Goal: Download file/media

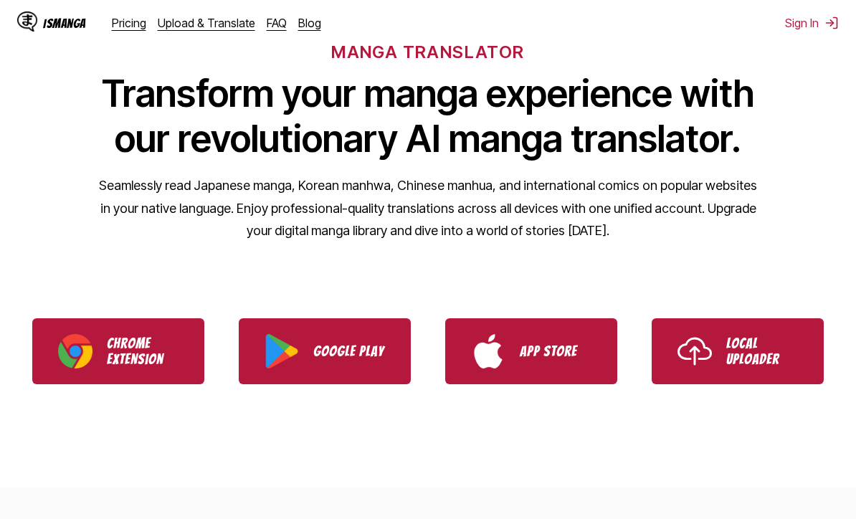
click at [550, 346] on p "App Store" at bounding box center [556, 351] width 72 height 16
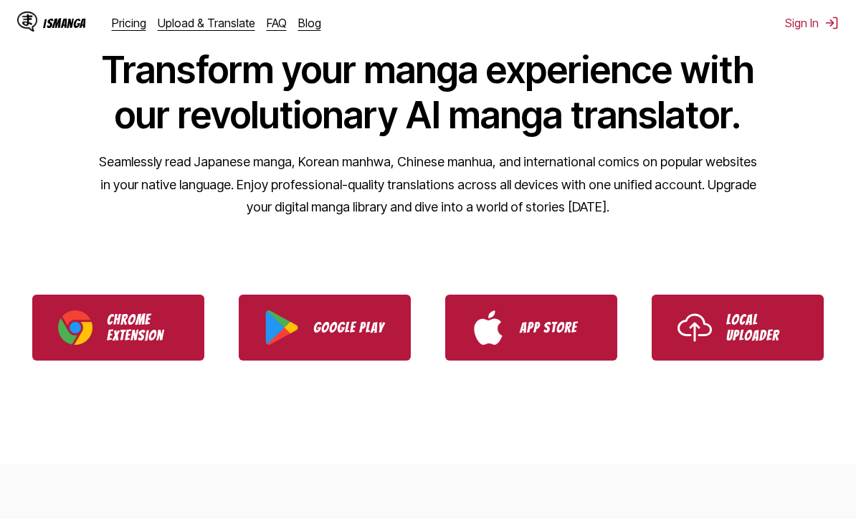
scroll to position [113, 0]
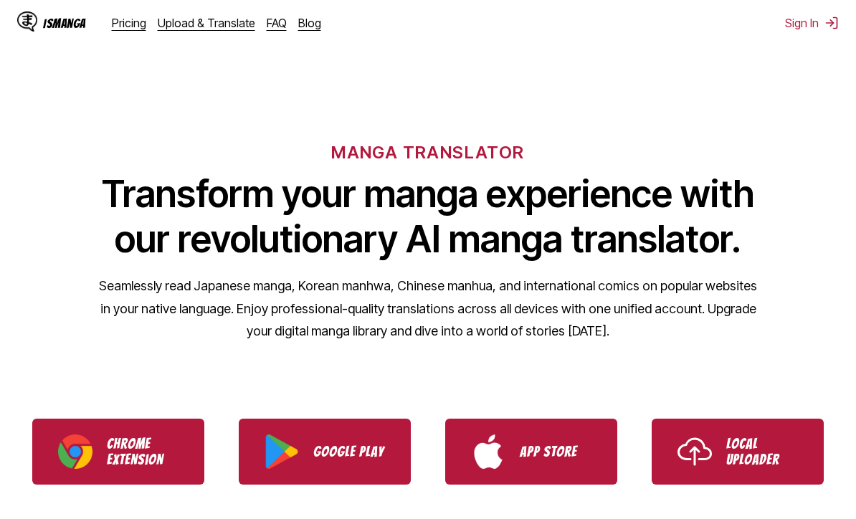
scroll to position [8, 0]
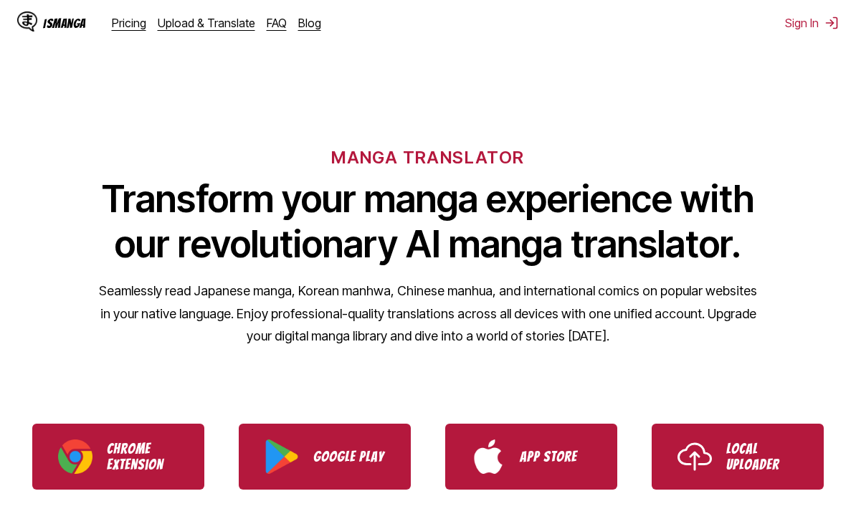
click at [777, 456] on p "Local Uploader" at bounding box center [762, 457] width 72 height 32
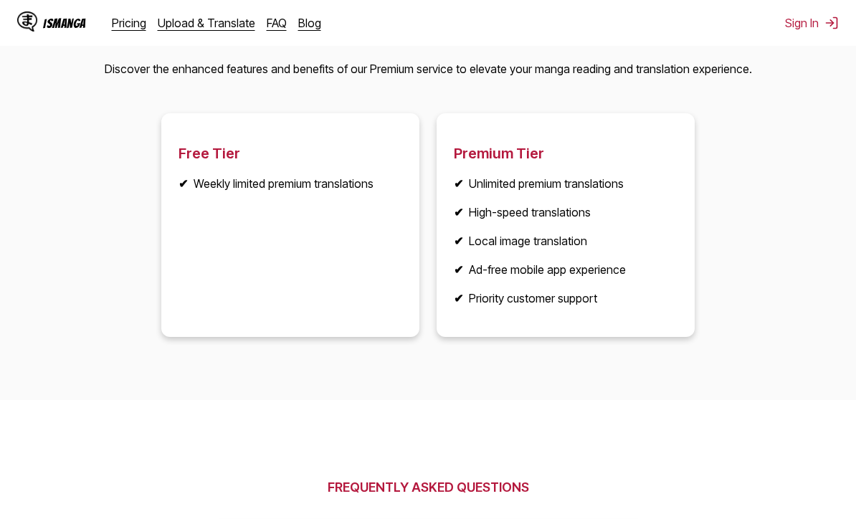
scroll to position [1810, 0]
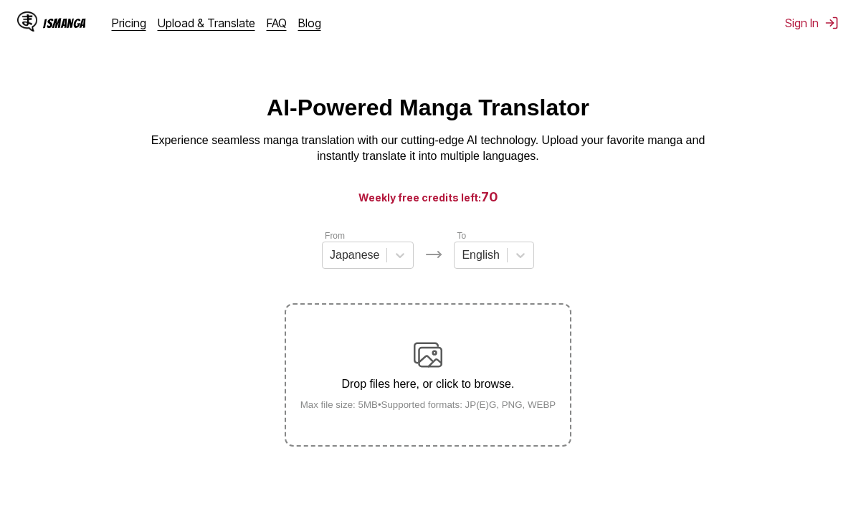
click at [435, 259] on img at bounding box center [433, 254] width 17 height 17
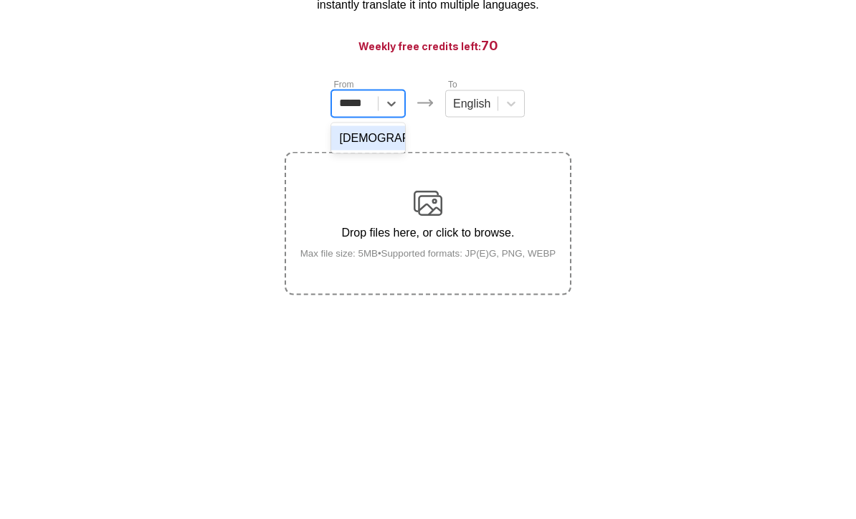
click at [383, 277] on div "[DEMOGRAPHIC_DATA]" at bounding box center [368, 289] width 74 height 24
type input "*****"
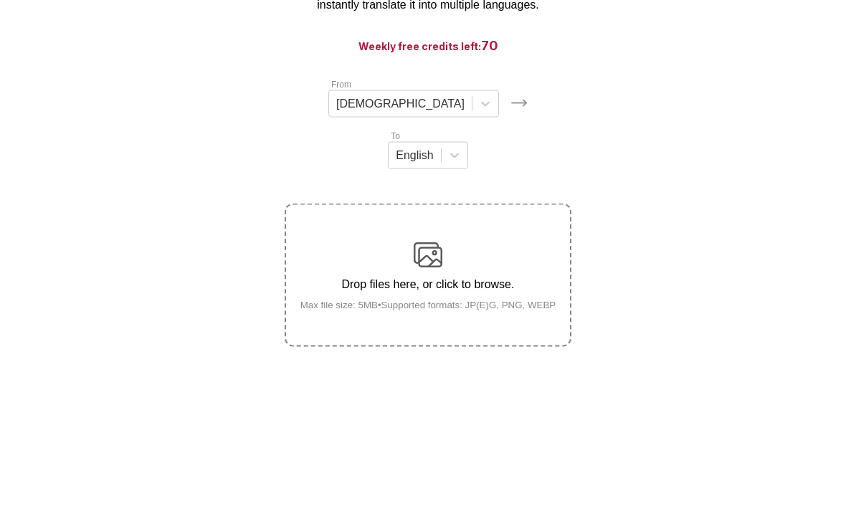
scroll to position [152, 0]
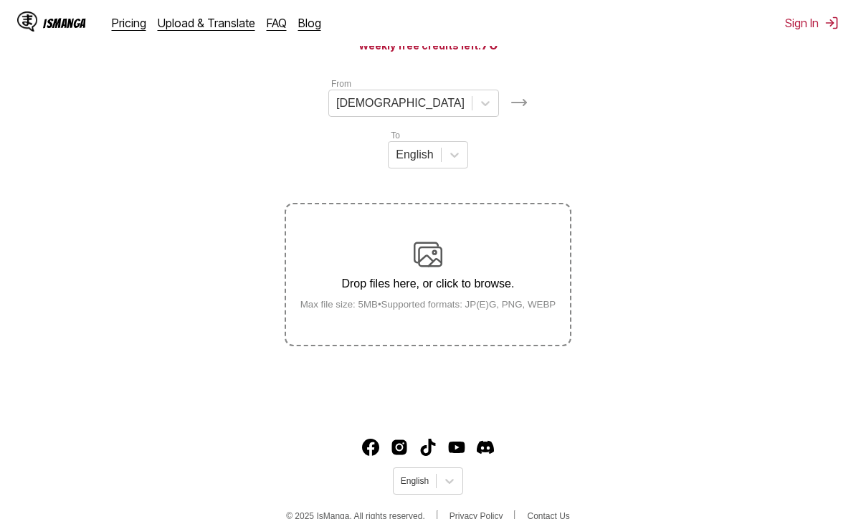
click at [500, 277] on p "Drop files here, or click to browse." at bounding box center [428, 283] width 279 height 13
click at [0, 0] on input "Drop files here, or click to browse. Max file size: 5MB • Supported formats: JP…" at bounding box center [0, 0] width 0 height 0
